Goal: Navigation & Orientation: Find specific page/section

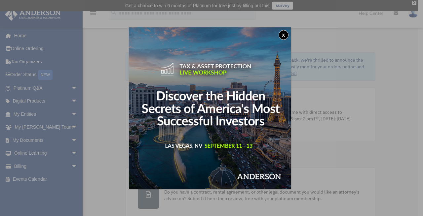
click at [237, 108] on img at bounding box center [210, 108] width 162 height 162
click at [23, 115] on div "x" at bounding box center [211, 108] width 423 height 216
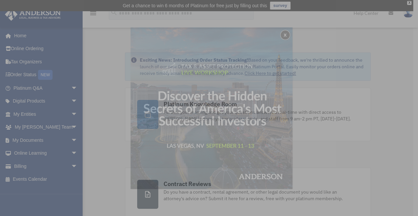
click at [23, 115] on div "x" at bounding box center [209, 108] width 418 height 216
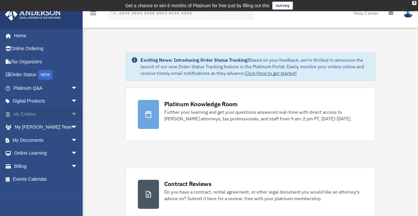
click at [23, 115] on link "My Entities arrow_drop_down" at bounding box center [46, 114] width 83 height 13
click at [24, 115] on link "My Entities arrow_drop_down" at bounding box center [46, 114] width 83 height 13
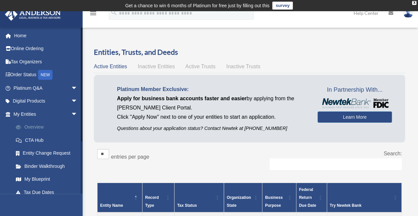
click at [38, 127] on link "Overview" at bounding box center [48, 127] width 78 height 13
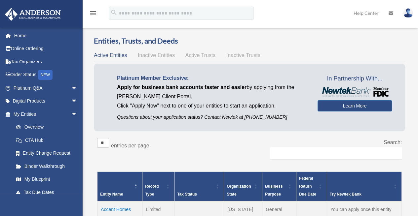
click at [43, 179] on link "My Blueprint" at bounding box center [46, 179] width 75 height 13
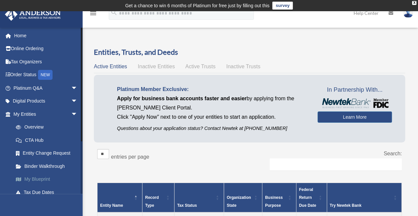
click at [43, 181] on link "My Blueprint" at bounding box center [48, 179] width 78 height 13
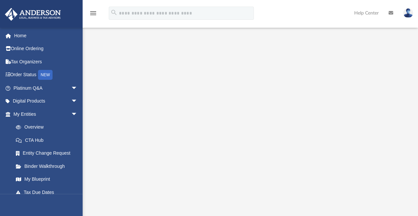
scroll to position [99, 0]
click at [32, 116] on link "My Entities arrow_drop_down" at bounding box center [46, 114] width 83 height 13
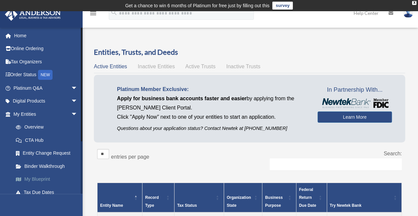
click at [41, 181] on link "My Blueprint" at bounding box center [48, 179] width 78 height 13
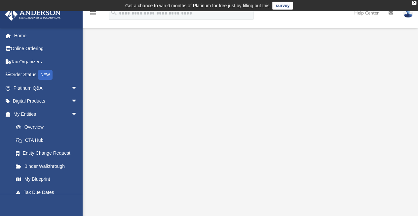
click at [412, 1] on div "X Get a chance to win 6 months of Platinum for free just by filling out this su…" at bounding box center [209, 5] width 418 height 11
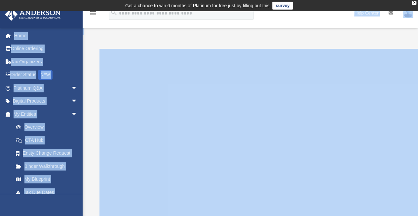
drag, startPoint x: 282, startPoint y: 25, endPoint x: 284, endPoint y: 50, distance: 24.2
click at [280, 41] on div at bounding box center [250, 174] width 335 height 278
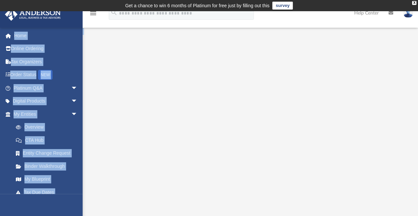
drag, startPoint x: 282, startPoint y: 38, endPoint x: 275, endPoint y: 27, distance: 12.6
click at [275, 27] on div "menu search Site Menu add tsklopan@gmail.com My Profile Reset Password Logout H…" at bounding box center [209, 170] width 418 height 318
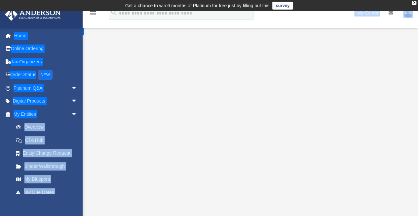
click at [122, 37] on div at bounding box center [250, 174] width 335 height 278
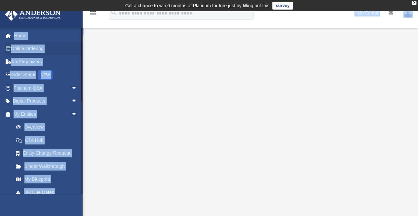
click at [73, 51] on link "Online Ordering" at bounding box center [46, 48] width 83 height 13
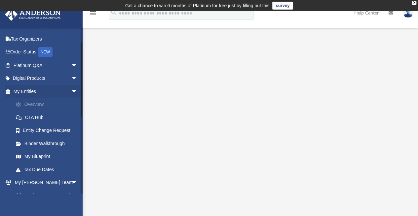
scroll to position [33, 0]
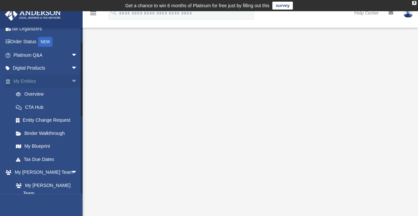
click at [32, 83] on link "My Entities arrow_drop_down" at bounding box center [46, 81] width 83 height 13
click at [31, 82] on link "My Entities arrow_drop_down" at bounding box center [46, 81] width 83 height 13
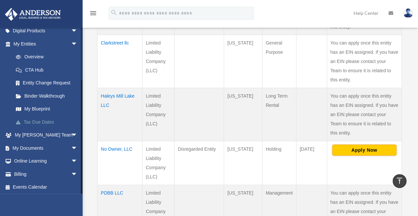
scroll to position [71, 0]
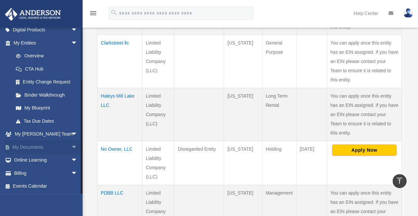
click at [18, 148] on link "My Documents arrow_drop_down" at bounding box center [46, 147] width 83 height 13
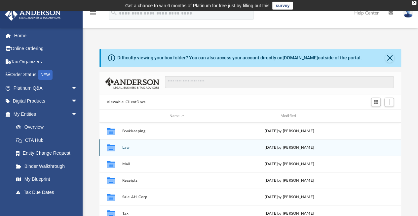
click at [120, 145] on div "Collaborated Folder Law [DATE] by [PERSON_NAME]" at bounding box center [250, 147] width 302 height 17
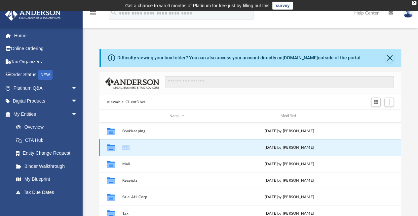
click at [120, 145] on div "Collaborated Folder Law [DATE] by [PERSON_NAME]" at bounding box center [250, 147] width 302 height 17
click at [123, 148] on button "Law" at bounding box center [177, 148] width 110 height 4
click at [123, 147] on button "Law" at bounding box center [177, 148] width 110 height 4
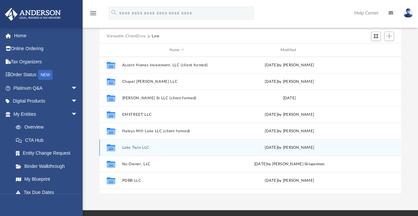
click at [134, 148] on button "Lake Twin LLC" at bounding box center [177, 148] width 110 height 4
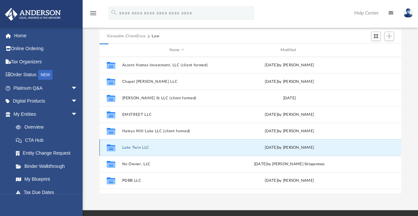
click at [134, 148] on button "Lake Twin LLC" at bounding box center [177, 148] width 110 height 4
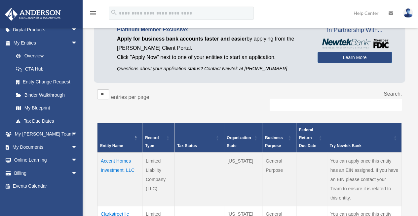
scroll to position [66, 0]
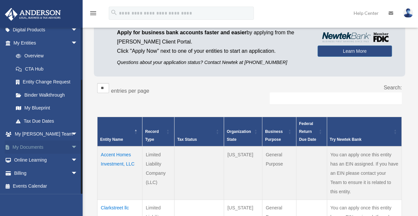
click at [42, 146] on link "My Documents arrow_drop_down" at bounding box center [46, 147] width 83 height 13
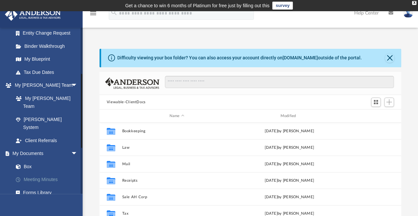
scroll to position [165, 0]
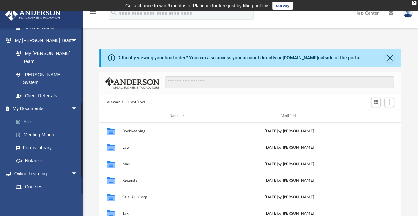
click at [26, 115] on link "Box" at bounding box center [48, 121] width 78 height 13
click at [28, 115] on link "Box" at bounding box center [48, 121] width 78 height 13
click at [29, 115] on link "Box" at bounding box center [48, 121] width 78 height 13
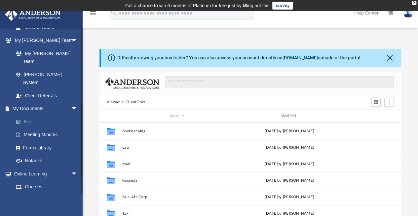
click at [29, 115] on link "Box" at bounding box center [48, 121] width 78 height 13
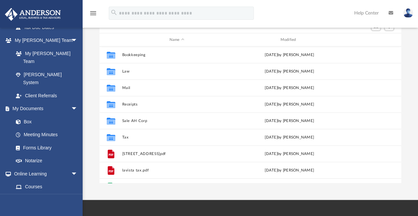
scroll to position [66, 0]
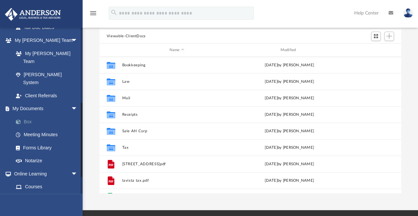
click at [26, 115] on link "Box" at bounding box center [48, 121] width 78 height 13
click at [27, 115] on link "Box" at bounding box center [48, 121] width 78 height 13
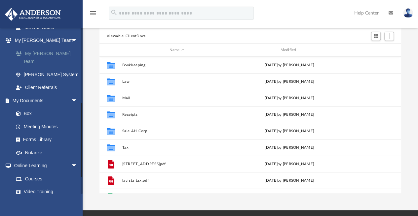
click at [44, 54] on link "My [PERSON_NAME] Team" at bounding box center [48, 57] width 78 height 21
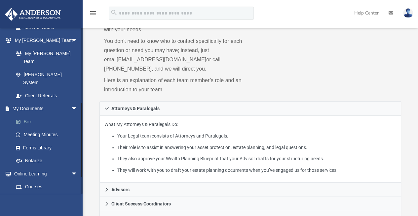
click at [29, 115] on link "Box" at bounding box center [48, 121] width 78 height 13
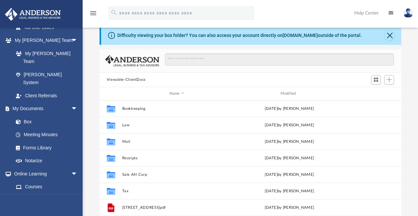
scroll to position [33, 0]
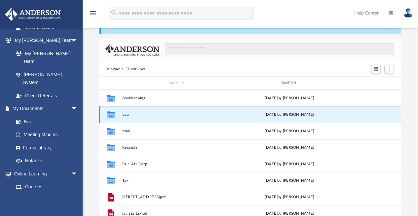
click at [124, 116] on button "Law" at bounding box center [177, 115] width 110 height 4
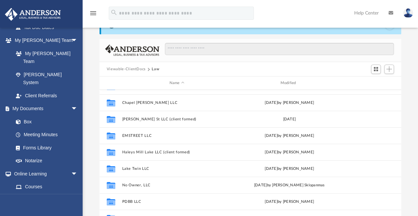
scroll to position [0, 0]
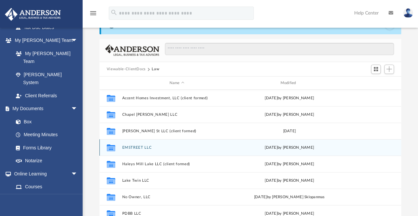
click at [137, 146] on button "EMSTREET LLC" at bounding box center [177, 148] width 110 height 4
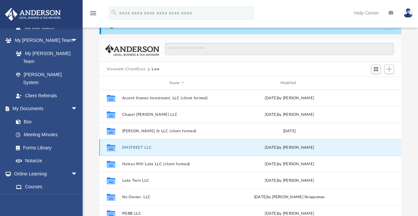
click at [137, 146] on button "EMSTREET LLC" at bounding box center [177, 148] width 110 height 4
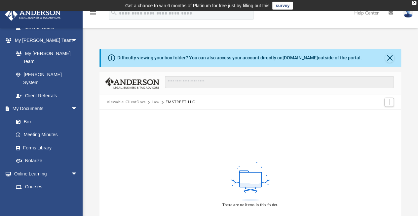
scroll to position [66, 0]
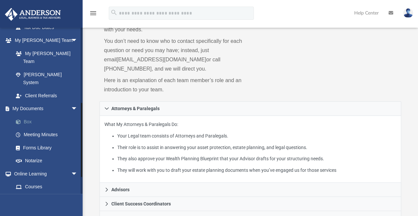
click at [30, 115] on link "Box" at bounding box center [48, 121] width 78 height 13
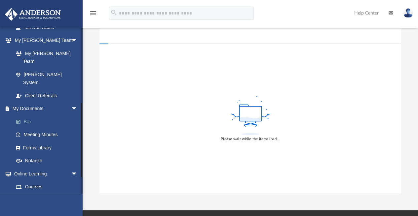
click at [30, 115] on link "Box" at bounding box center [48, 121] width 78 height 13
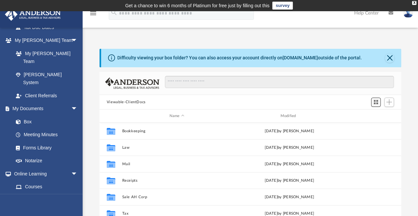
click at [377, 101] on span "Switch to Grid View" at bounding box center [376, 102] width 6 height 6
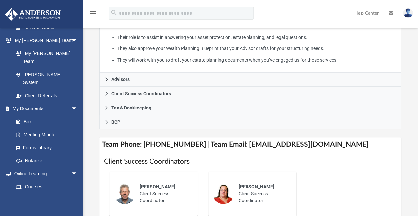
scroll to position [198, 0]
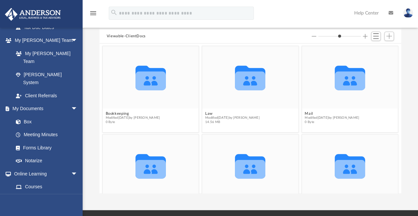
scroll to position [145, 297]
click at [254, 86] on g "grid" at bounding box center [250, 78] width 30 height 24
click at [245, 116] on span "Modified Sun Aug 3 2025 by Thomas Sklopan" at bounding box center [232, 118] width 55 height 4
click at [242, 81] on g "grid" at bounding box center [250, 78] width 30 height 24
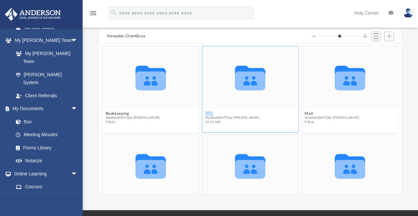
click at [242, 81] on icon "grid" at bounding box center [250, 81] width 30 height 19
click at [242, 119] on span "Modified Sun Aug 3 2025 by Thomas Sklopan" at bounding box center [232, 118] width 55 height 4
drag, startPoint x: 242, startPoint y: 119, endPoint x: 238, endPoint y: 111, distance: 8.6
click at [239, 117] on span "Modified Sun Aug 3 2025 by Thomas Sklopan" at bounding box center [232, 118] width 55 height 4
click at [227, 107] on div "Collaborated Folder" at bounding box center [250, 77] width 96 height 62
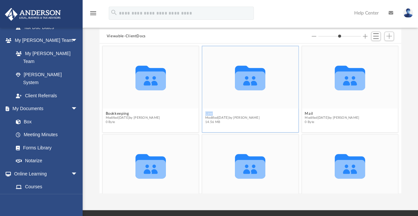
click at [227, 106] on div "Collaborated Folder" at bounding box center [250, 77] width 96 height 62
click at [242, 82] on g "grid" at bounding box center [250, 78] width 30 height 24
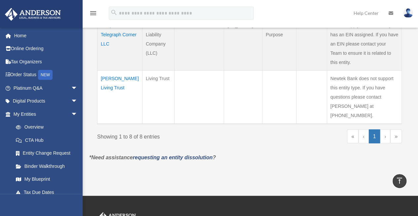
scroll to position [476, 0]
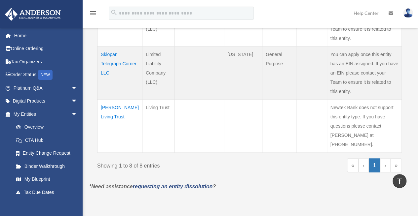
click at [385, 159] on link "›" at bounding box center [385, 166] width 10 height 14
click at [397, 159] on link "»" at bounding box center [396, 166] width 12 height 14
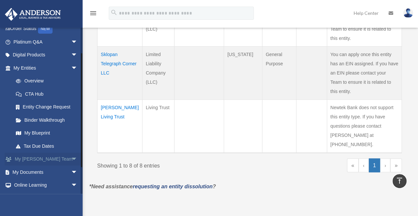
scroll to position [71, 0]
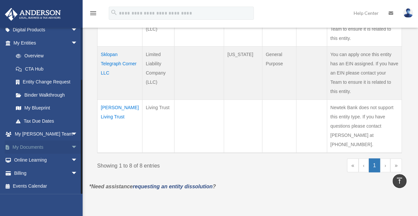
click at [43, 146] on link "My Documents arrow_drop_down" at bounding box center [46, 147] width 83 height 13
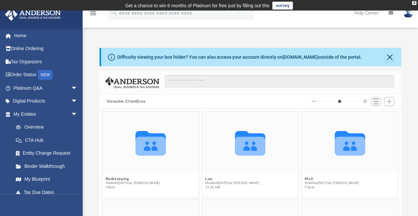
scroll to position [145, 297]
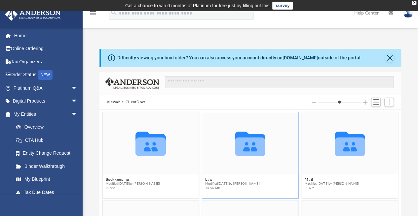
click at [236, 139] on icon "grid" at bounding box center [250, 147] width 30 height 19
click at [237, 141] on icon "grid" at bounding box center [250, 147] width 30 height 19
drag, startPoint x: 237, startPoint y: 140, endPoint x: 236, endPoint y: 148, distance: 8.0
click at [237, 143] on icon "grid" at bounding box center [250, 147] width 30 height 19
click at [208, 179] on button "Law" at bounding box center [232, 180] width 55 height 4
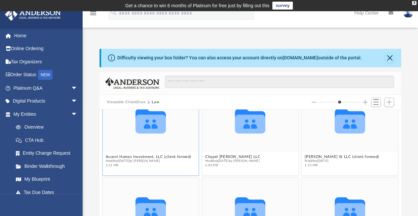
scroll to position [33, 0]
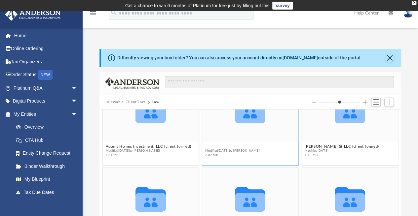
click at [214, 146] on button "Chapel Sharon LLC" at bounding box center [232, 147] width 55 height 4
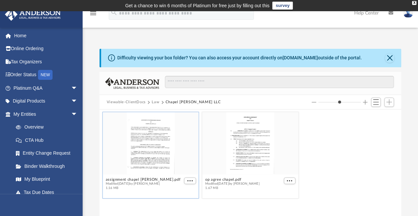
drag, startPoint x: 155, startPoint y: 158, endPoint x: 174, endPoint y: 159, distance: 19.2
click at [156, 159] on div "grid" at bounding box center [151, 143] width 96 height 62
drag, startPoint x: 174, startPoint y: 159, endPoint x: 243, endPoint y: 152, distance: 69.4
click at [225, 153] on div "assignment chapel sharon.pdf Modified Sun Aug 3 2025 by Thomas Sklopan 1.16 MB …" at bounding box center [250, 156] width 299 height 90
click at [246, 151] on div "grid" at bounding box center [250, 143] width 96 height 62
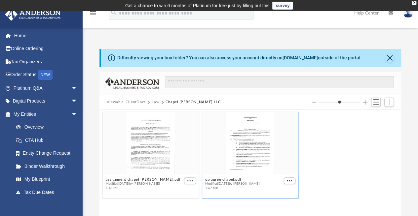
click at [246, 151] on div "grid" at bounding box center [250, 143] width 96 height 62
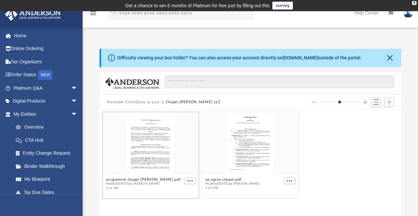
click at [155, 143] on div "grid" at bounding box center [151, 143] width 96 height 62
click at [155, 144] on div "grid" at bounding box center [151, 143] width 96 height 62
drag, startPoint x: 319, startPoint y: 101, endPoint x: 323, endPoint y: 104, distance: 4.8
click at [324, 102] on input "Column size" at bounding box center [339, 102] width 43 height 5
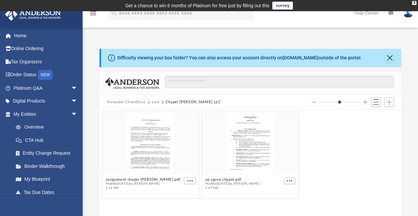
drag, startPoint x: 321, startPoint y: 103, endPoint x: 325, endPoint y: 101, distance: 4.2
click at [323, 102] on input "Column size" at bounding box center [339, 102] width 43 height 5
click at [365, 102] on button "Increase column size" at bounding box center [365, 102] width 5 height 5
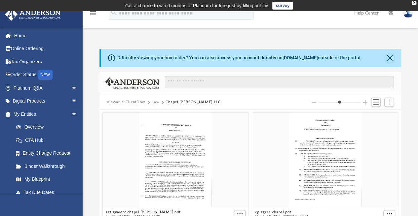
click at [365, 102] on button "Increase column size" at bounding box center [365, 102] width 5 height 5
type input "*"
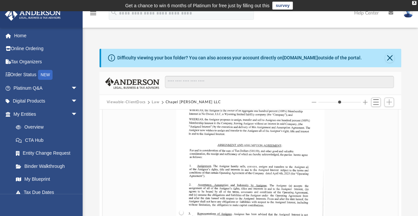
click at [365, 102] on button "Increase column size" at bounding box center [365, 102] width 5 height 5
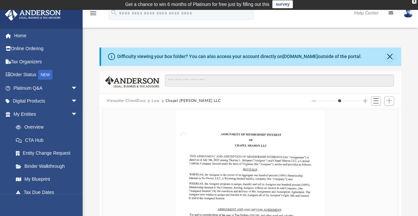
scroll to position [0, 0]
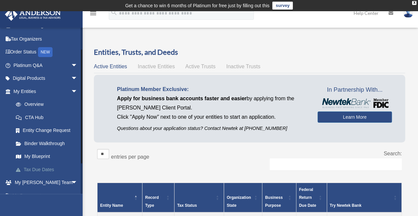
scroll to position [33, 0]
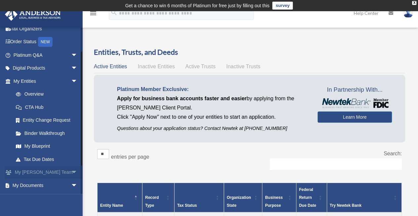
click at [32, 173] on link "My [PERSON_NAME] Team arrow_drop_down" at bounding box center [46, 172] width 83 height 13
